Goal: Task Accomplishment & Management: Manage account settings

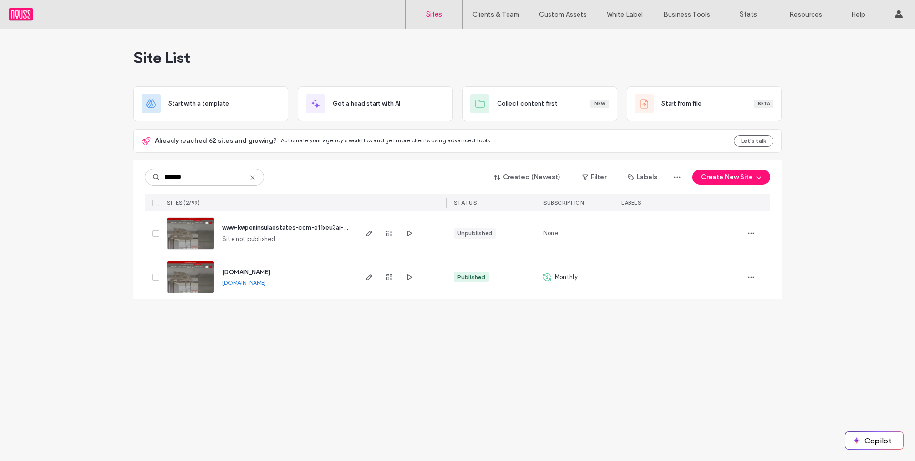
type input "*******"
click at [749, 233] on icon "button" at bounding box center [751, 234] width 8 height 8
click at [705, 353] on span "Delete Site" at bounding box center [707, 355] width 32 height 10
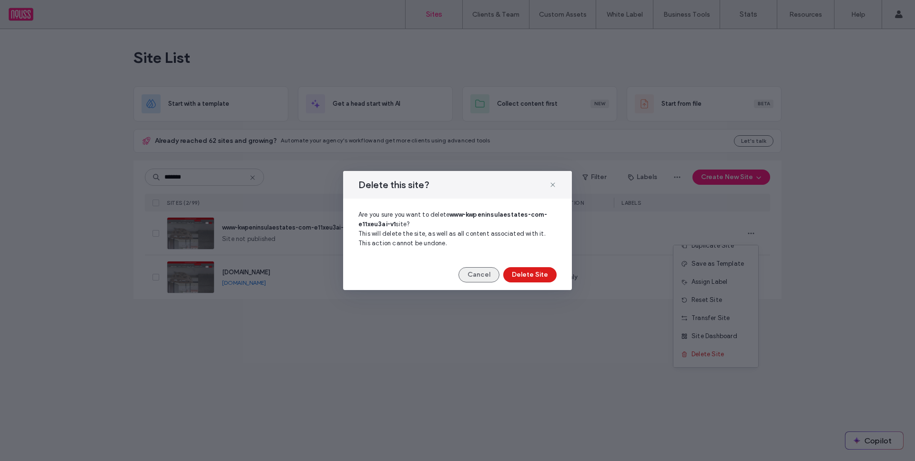
click at [472, 273] on button "Cancel" at bounding box center [478, 274] width 41 height 15
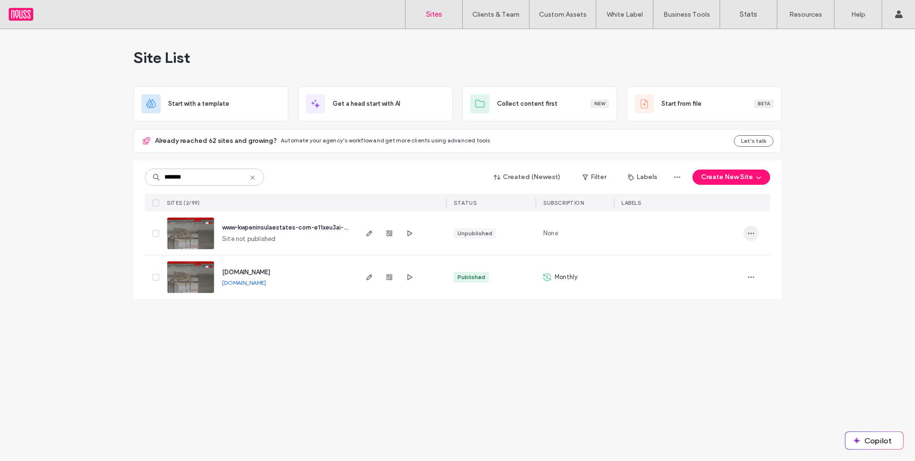
click at [744, 233] on span "button" at bounding box center [750, 233] width 15 height 15
click at [692, 351] on span "Delete Site" at bounding box center [707, 355] width 32 height 10
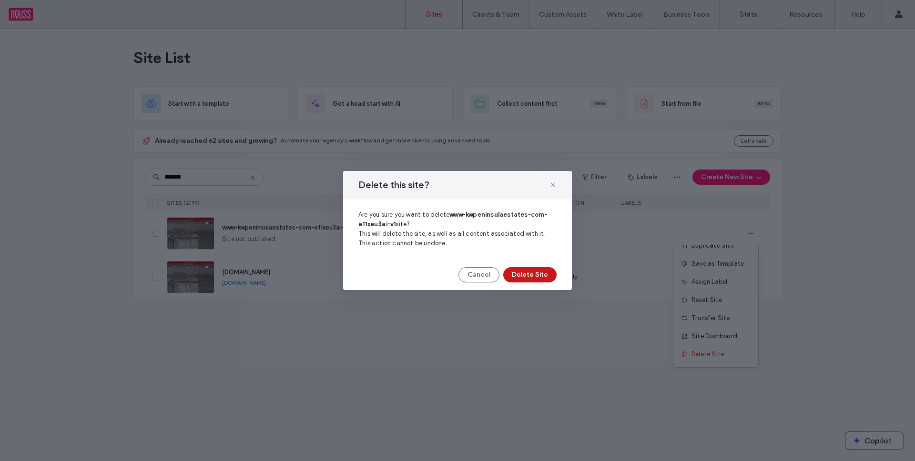
click at [548, 270] on button "Delete Site" at bounding box center [529, 274] width 53 height 15
